Goal: Transaction & Acquisition: Purchase product/service

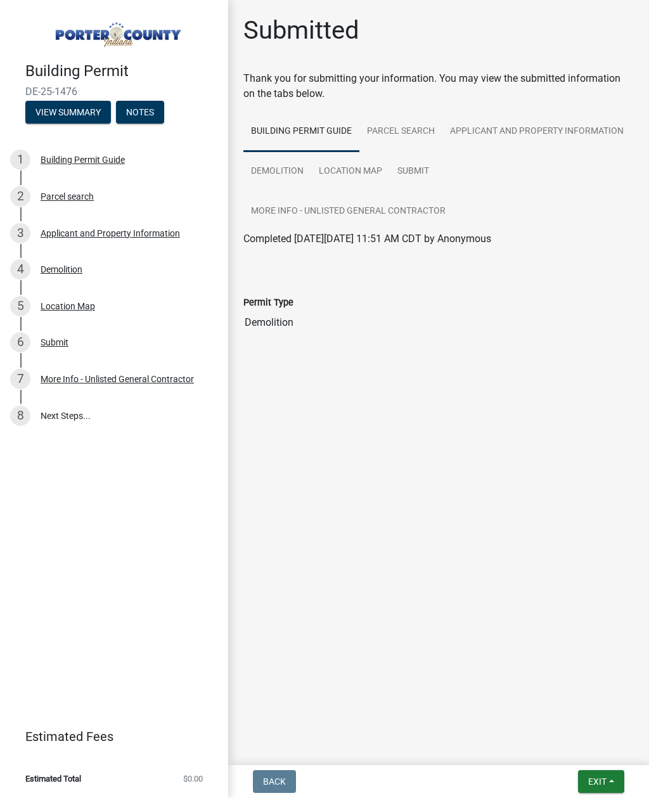
click at [164, 119] on button "Notes" at bounding box center [140, 112] width 48 height 23
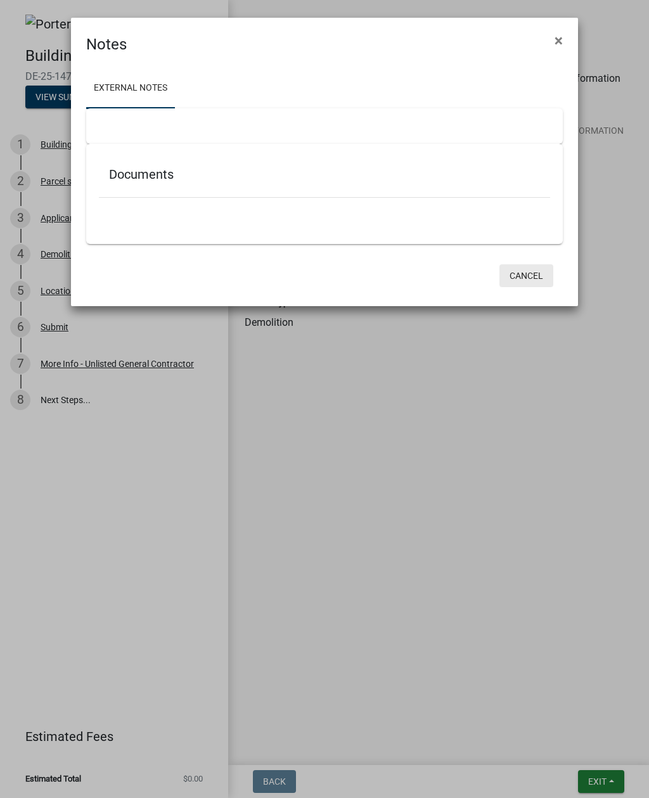
click at [536, 267] on button "Cancel" at bounding box center [527, 275] width 54 height 23
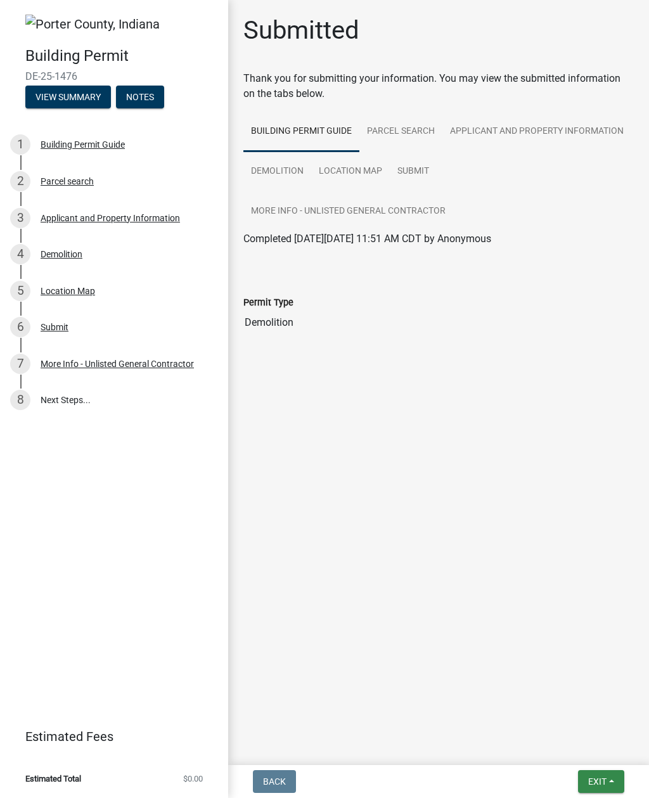
click at [598, 792] on button "Exit" at bounding box center [601, 781] width 46 height 23
click at [591, 748] on button "Save & Exit" at bounding box center [574, 748] width 101 height 30
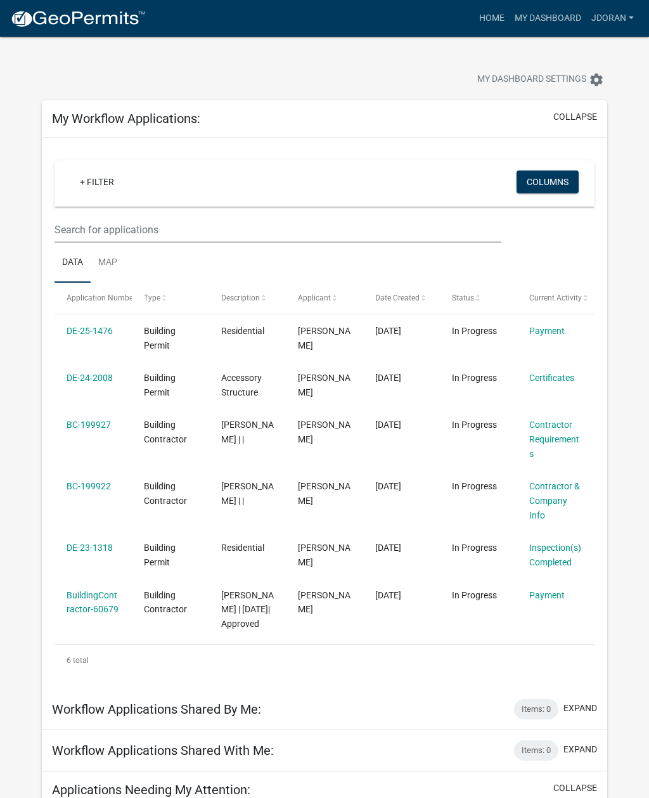
click at [550, 318] on datatable-body-cell "Payment" at bounding box center [555, 337] width 77 height 47
click at [93, 327] on link "DE-25-1476" at bounding box center [90, 331] width 46 height 10
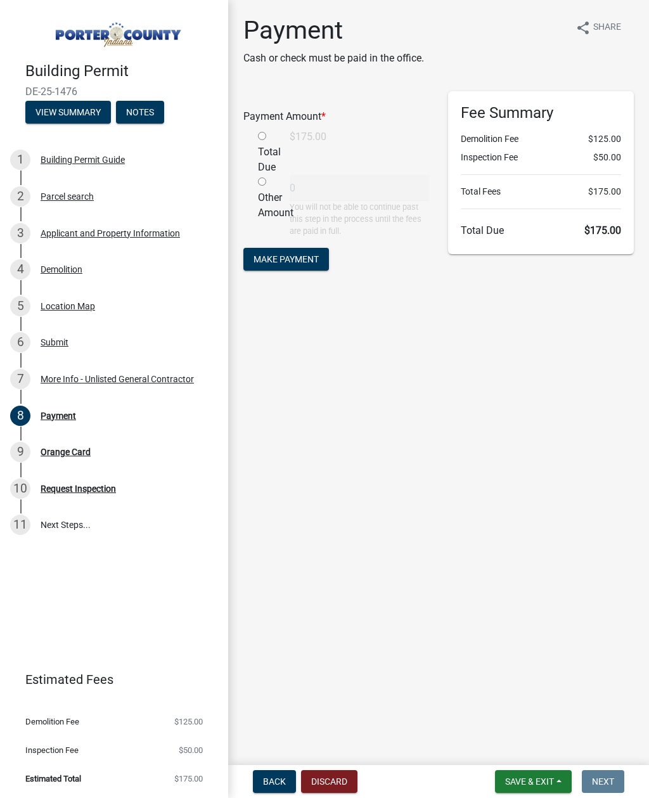
click at [294, 262] on span "Make Payment" at bounding box center [286, 259] width 65 height 10
click at [271, 147] on div "Total Due" at bounding box center [264, 168] width 32 height 46
click at [264, 149] on input "radio" at bounding box center [262, 151] width 8 height 8
radio input "true"
type input "175"
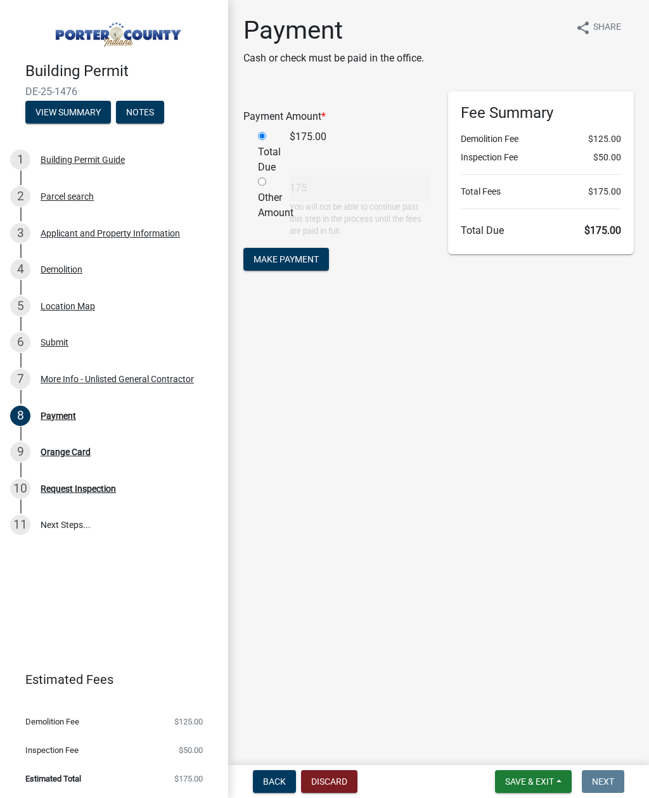
click at [280, 248] on button "Make Payment" at bounding box center [286, 259] width 86 height 23
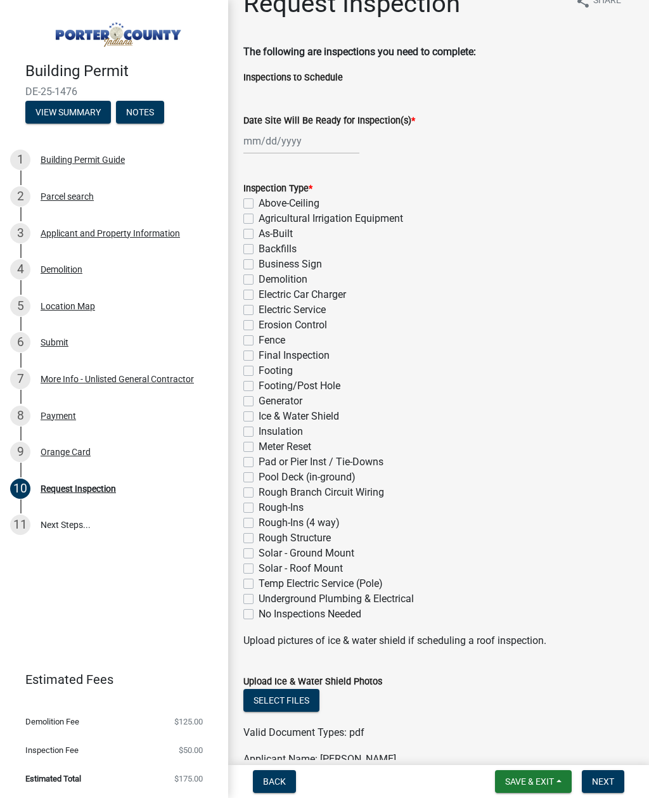
scroll to position [22, 0]
